Goal: Navigation & Orientation: Find specific page/section

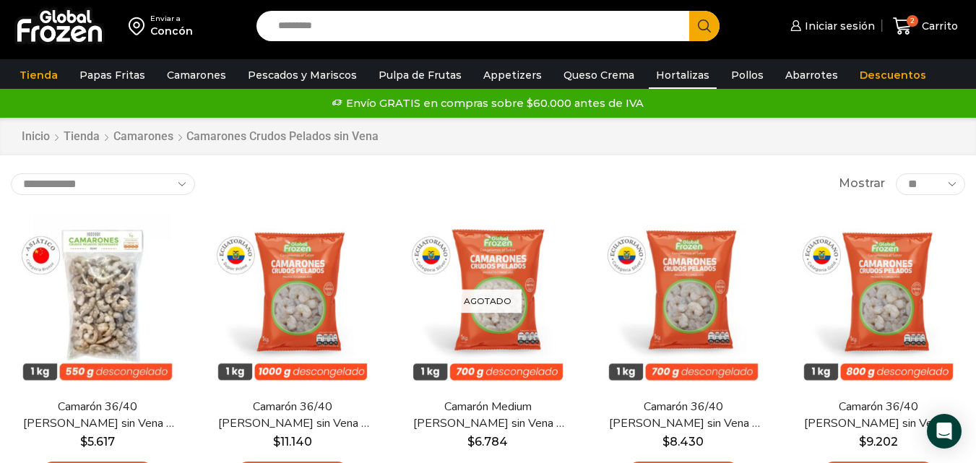
click at [653, 77] on link "Hortalizas" at bounding box center [683, 74] width 68 height 27
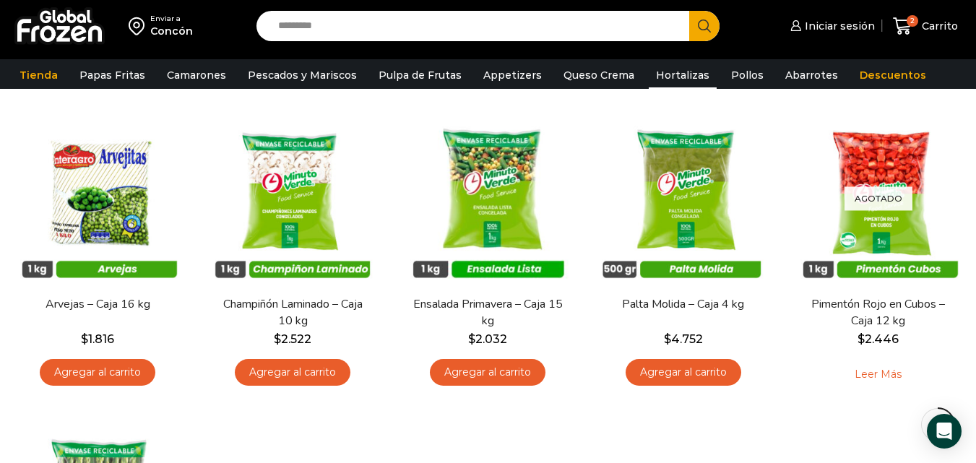
scroll to position [415, 0]
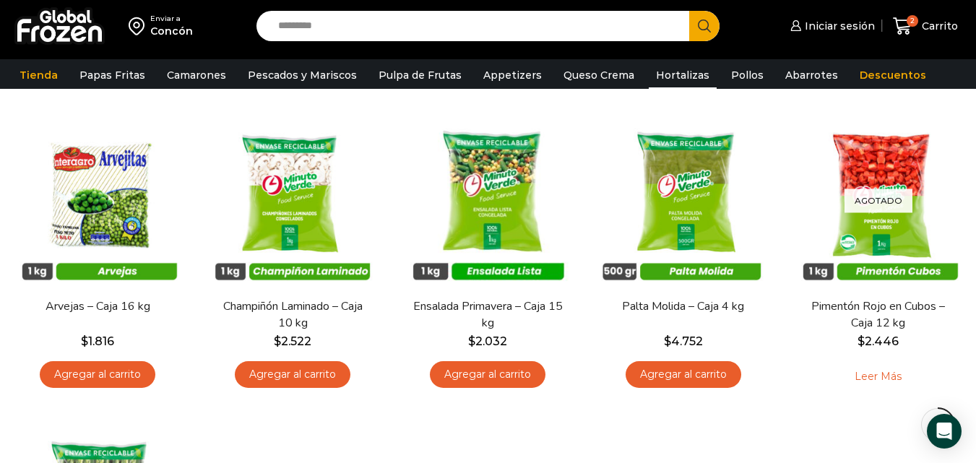
click at [975, 171] on html "WordPress WooCommerce Themes Enviar a Concón Search input Search Iniciar sesión" at bounding box center [488, 363] width 976 height 1556
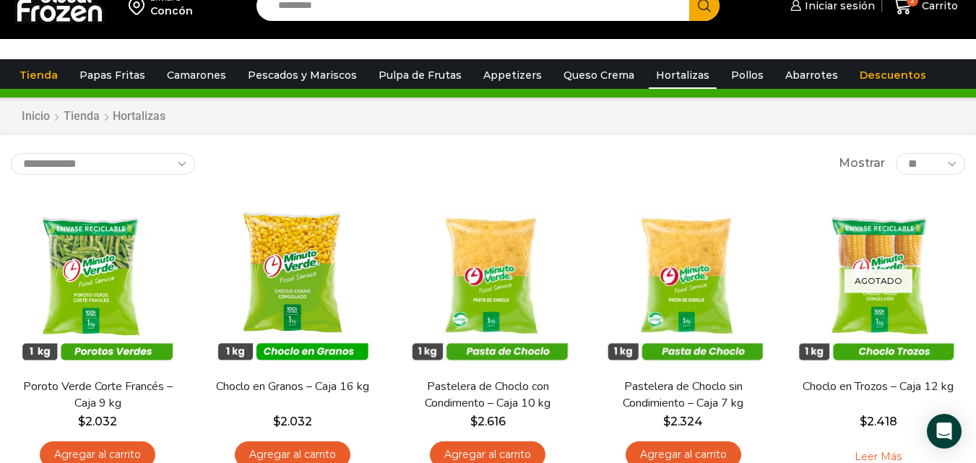
scroll to position [0, 0]
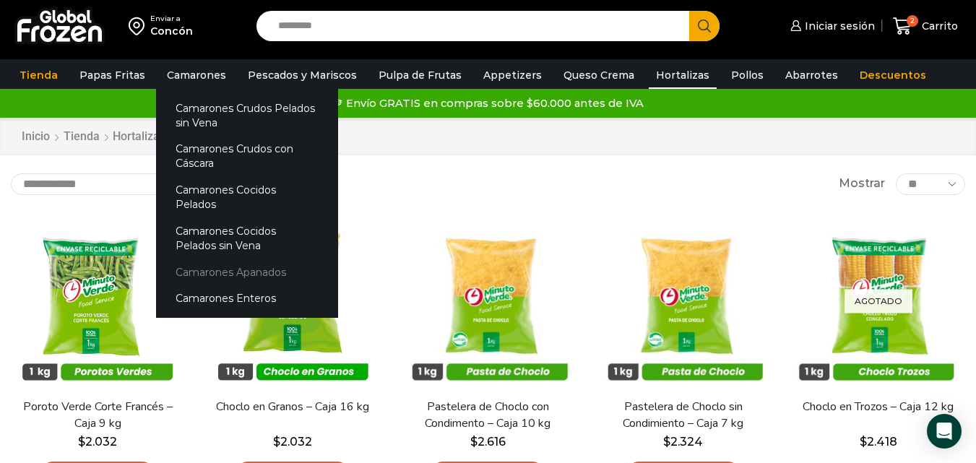
click at [196, 259] on link "Camarones Apanados" at bounding box center [247, 272] width 182 height 27
